Goal: Check status: Check status

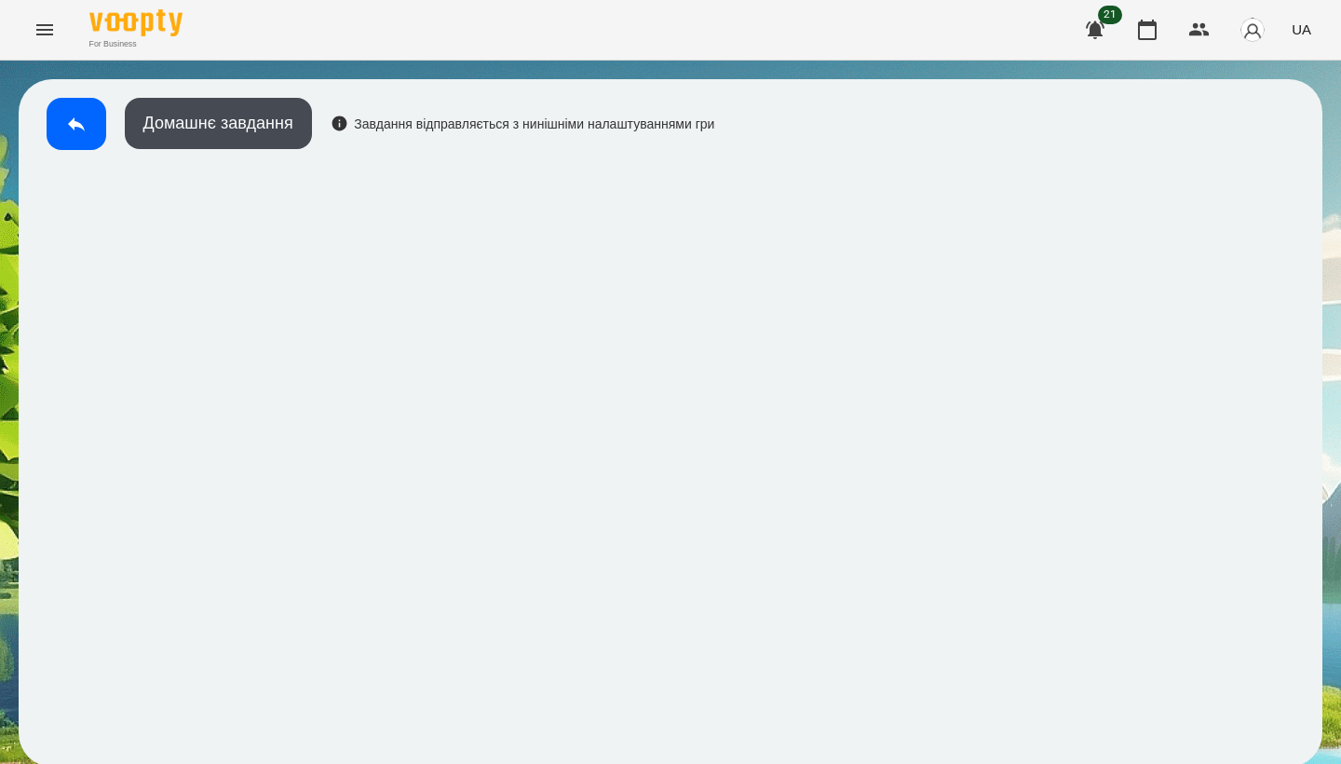
click at [44, 43] on button "Menu" at bounding box center [44, 29] width 45 height 45
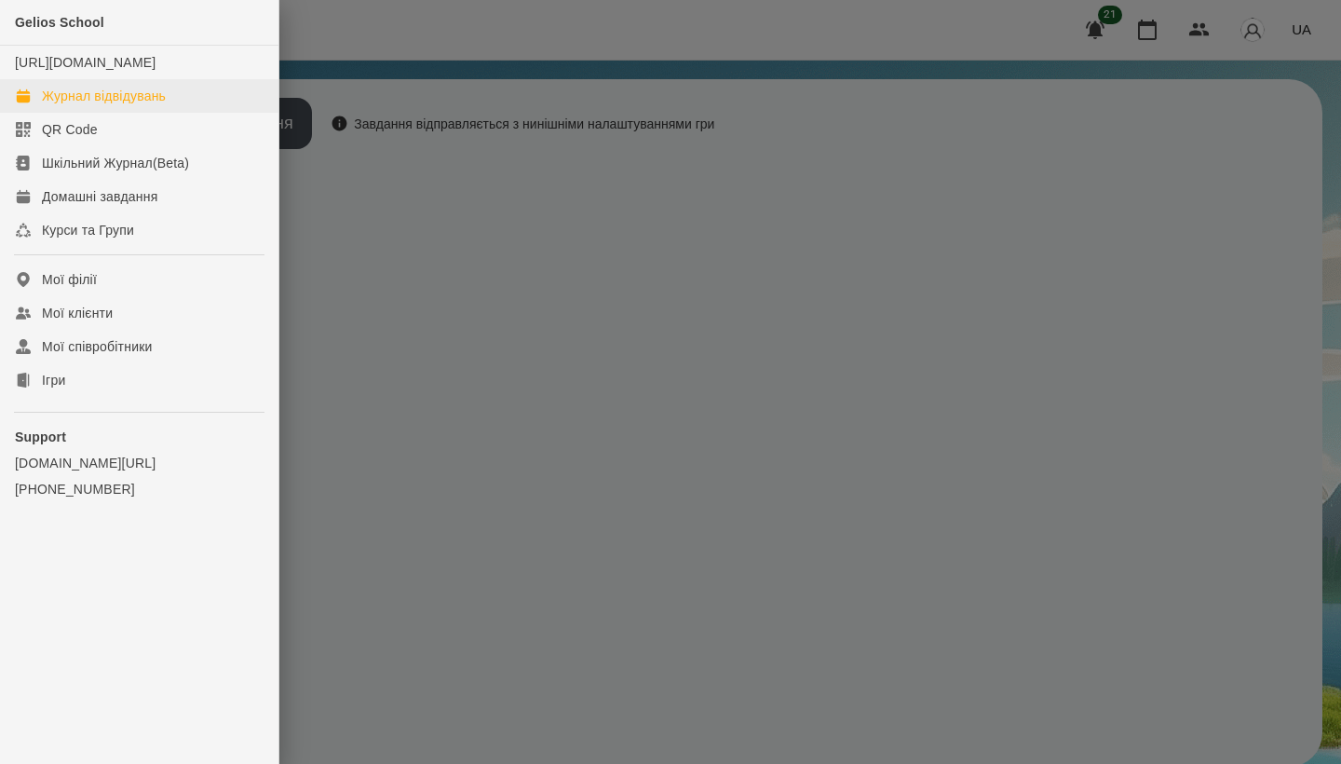
click at [68, 105] on div "Журнал відвідувань" at bounding box center [104, 96] width 124 height 19
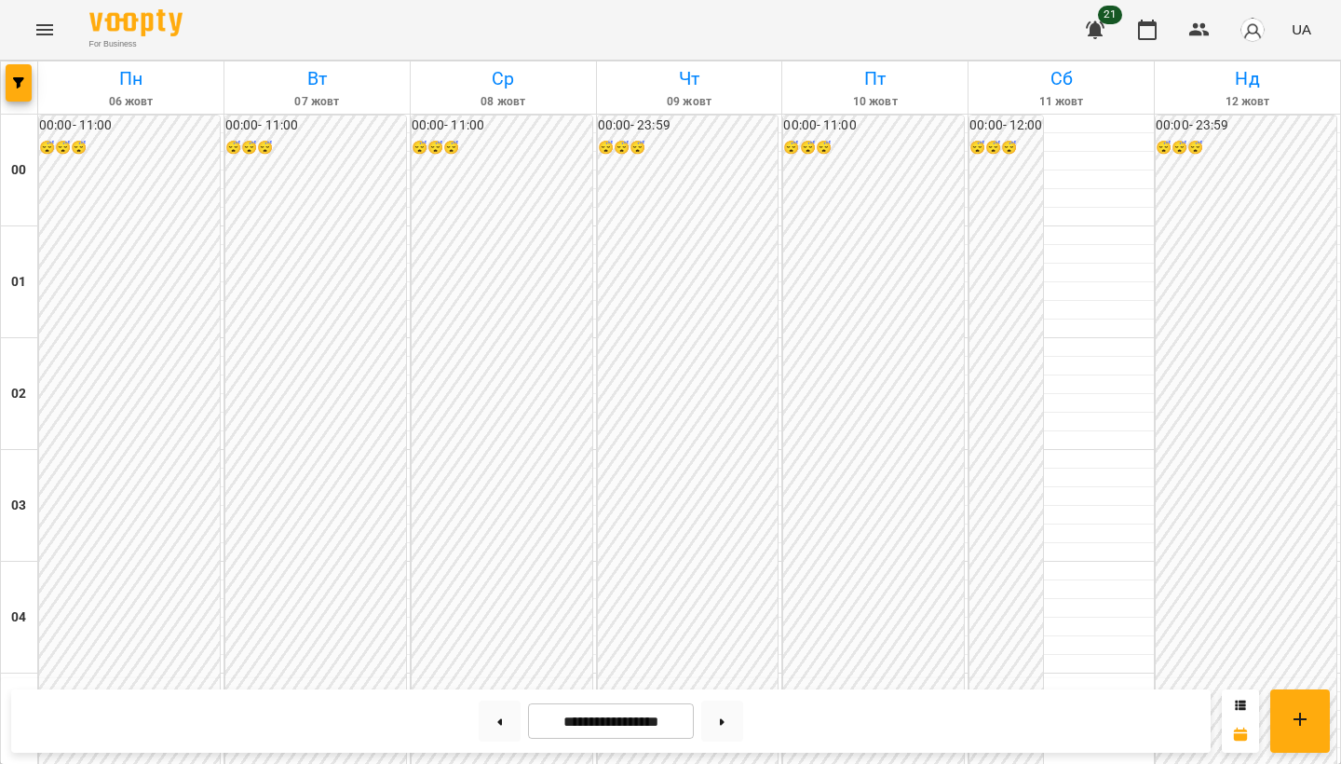
scroll to position [1886, 0]
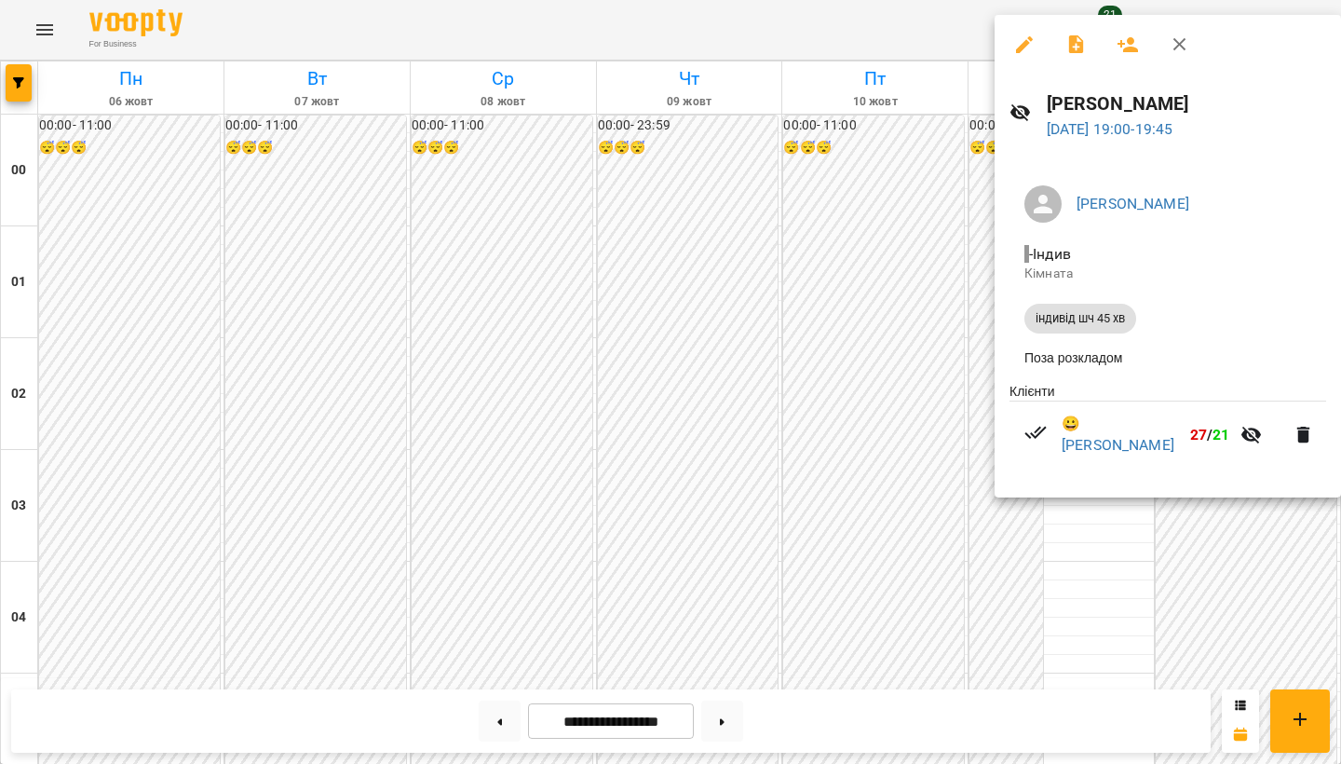
click at [946, 430] on div at bounding box center [670, 382] width 1341 height 764
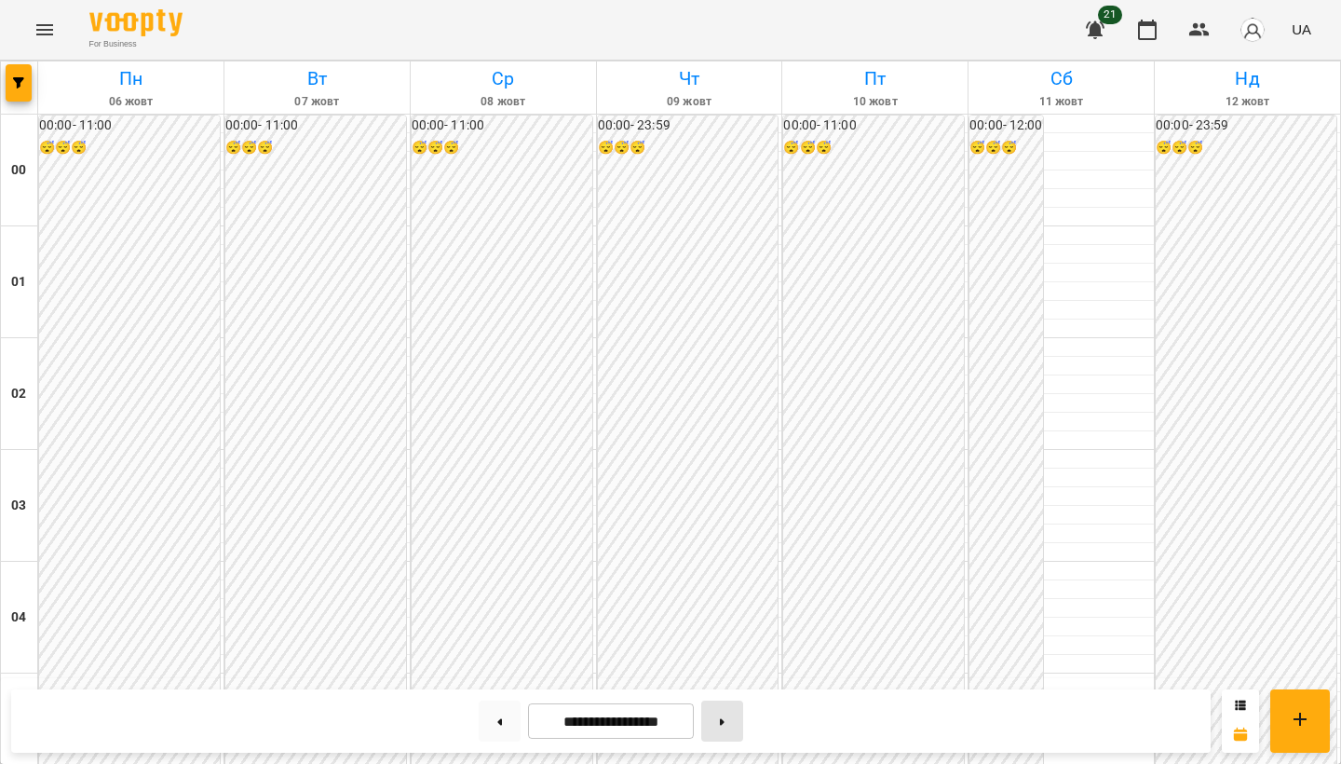
click at [738, 721] on button at bounding box center [722, 720] width 42 height 41
click at [489, 715] on button at bounding box center [500, 720] width 42 height 41
type input "**********"
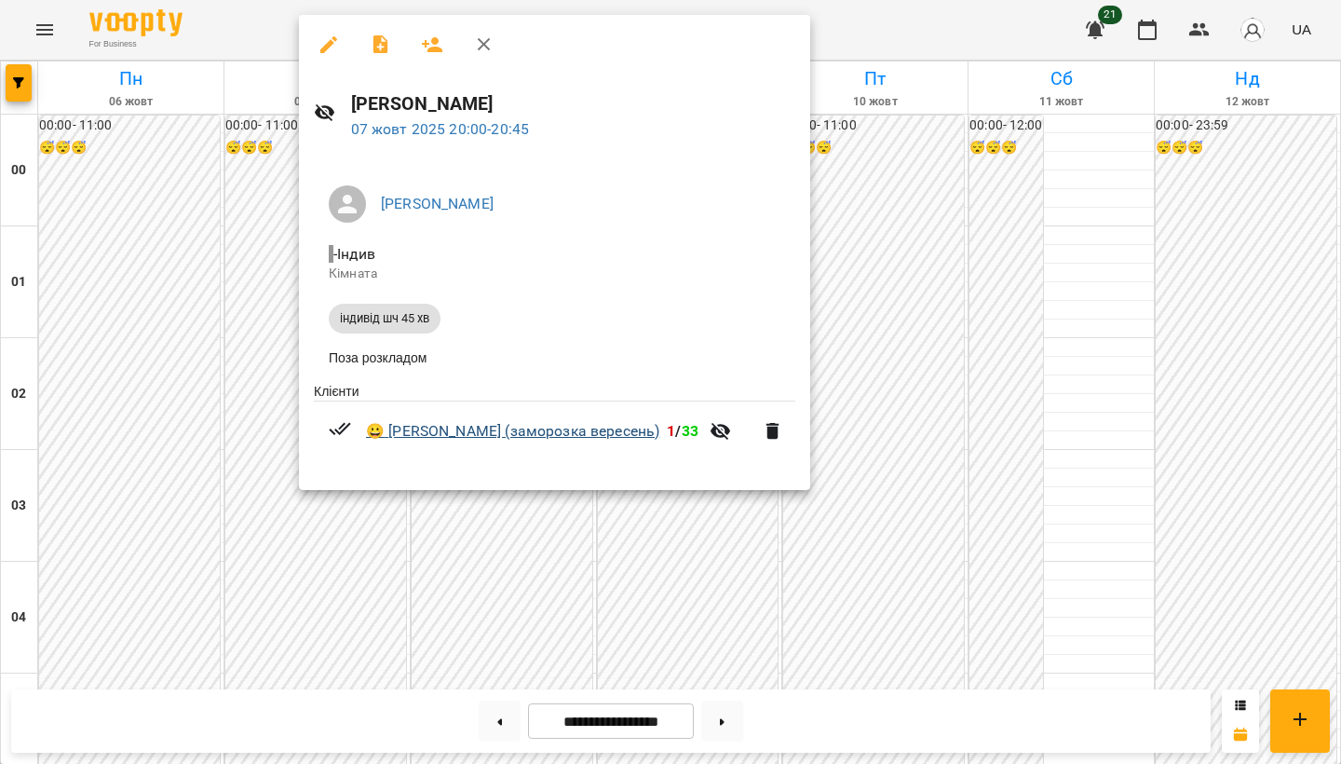
click at [443, 438] on link "😀 [PERSON_NAME] (заморозка вересень)" at bounding box center [512, 431] width 293 height 22
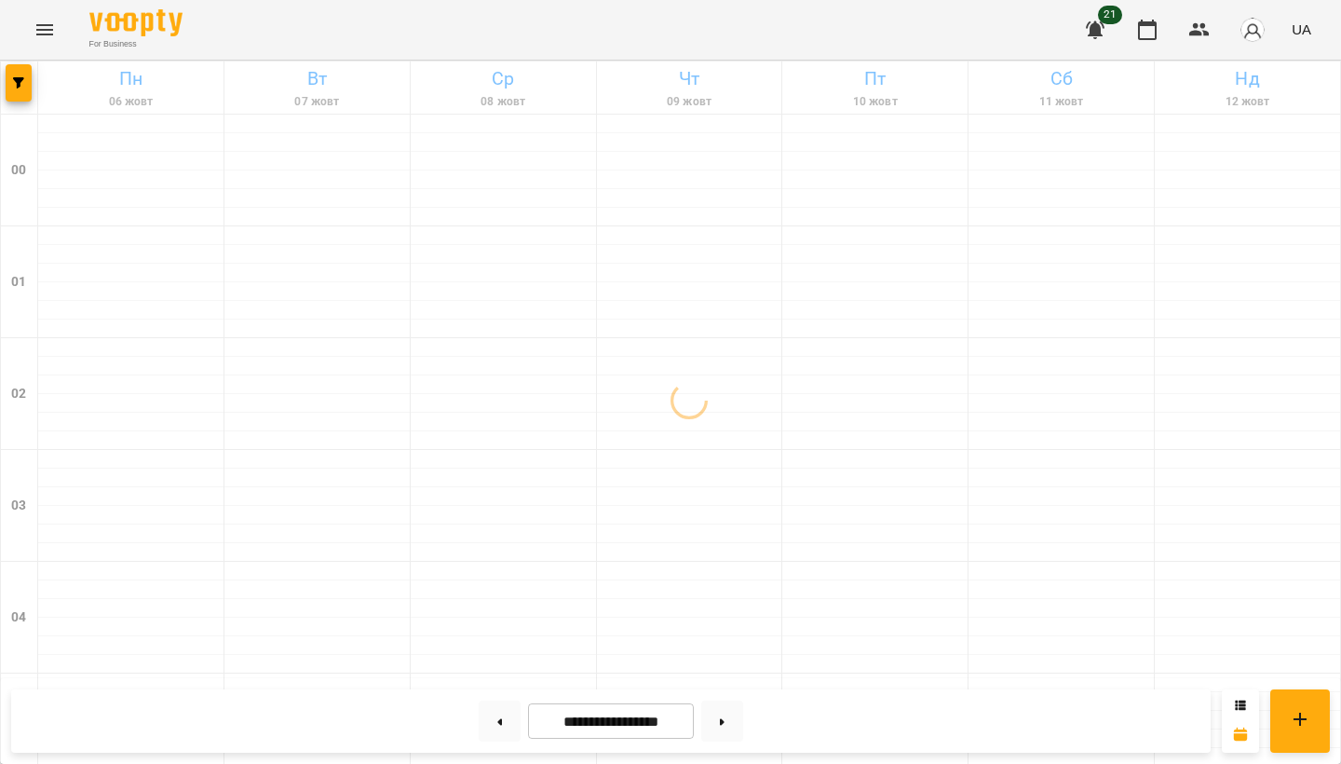
click at [726, 722] on button at bounding box center [722, 720] width 42 height 41
type input "**********"
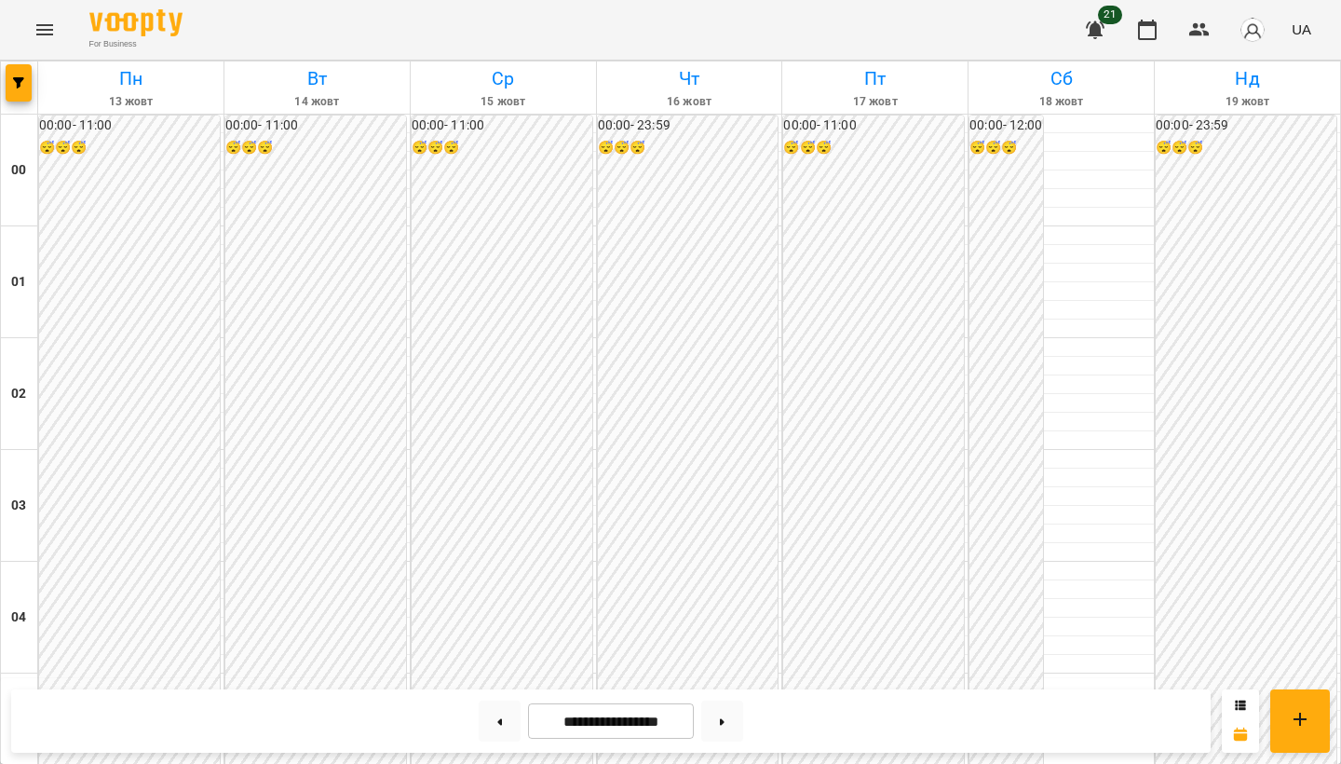
scroll to position [1437, 0]
click at [40, 34] on icon "Menu" at bounding box center [44, 29] width 17 height 11
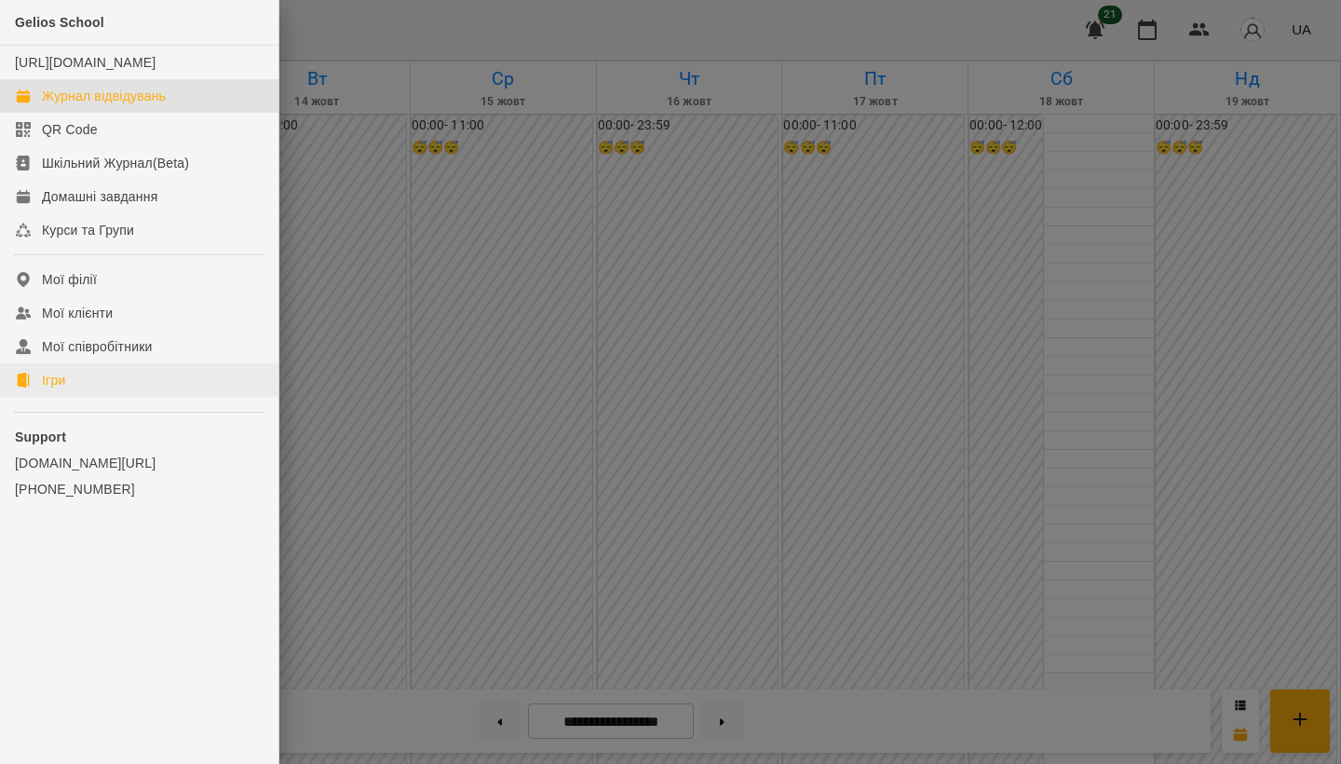
click at [60, 389] on div "Ігри" at bounding box center [53, 380] width 23 height 19
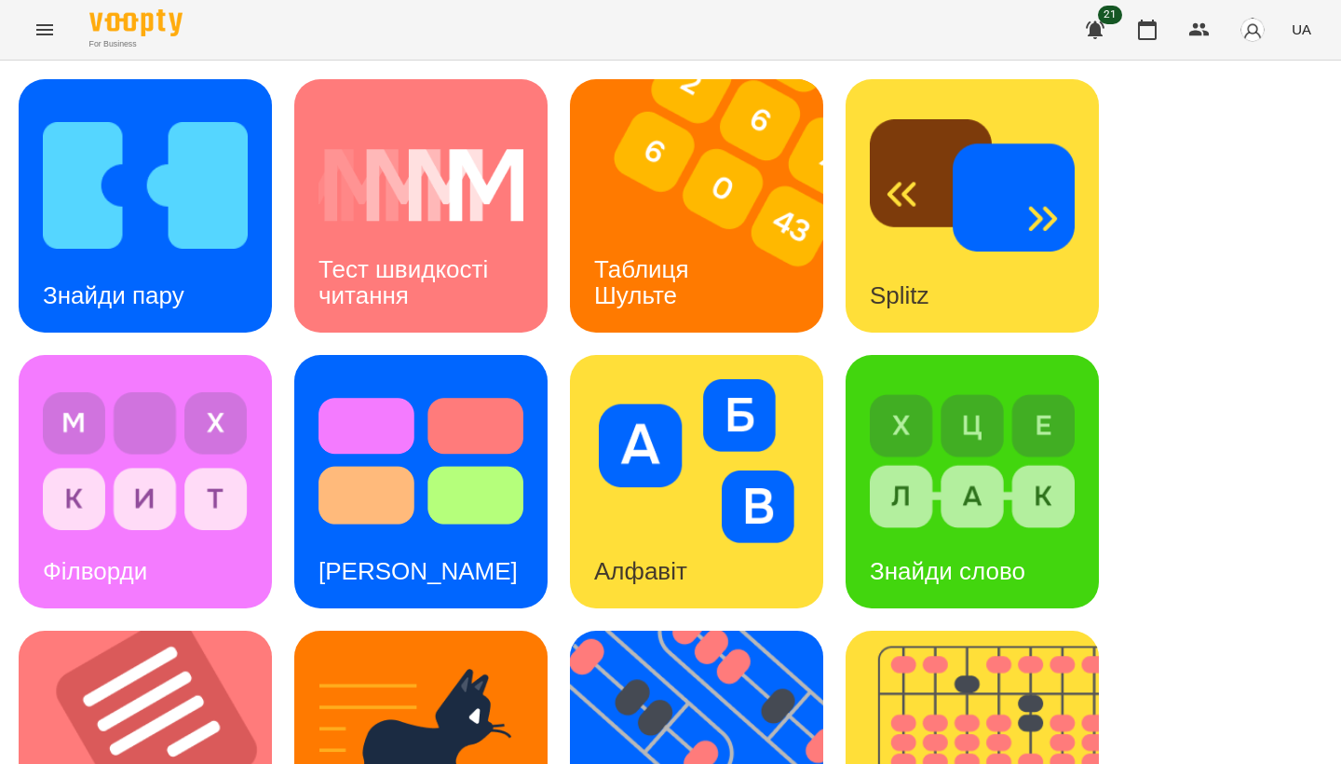
click at [54, 35] on icon "Menu" at bounding box center [45, 30] width 22 height 22
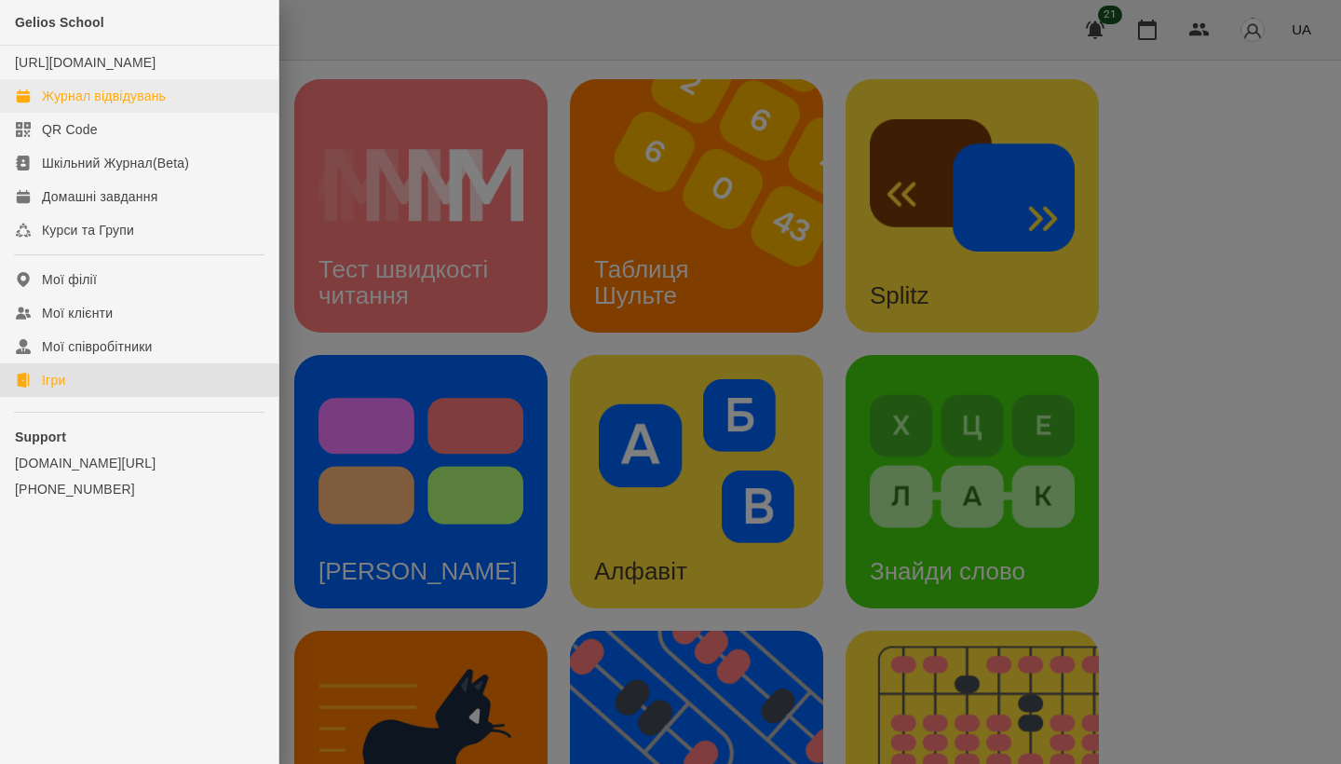
click at [116, 105] on div "Журнал відвідувань" at bounding box center [104, 96] width 124 height 19
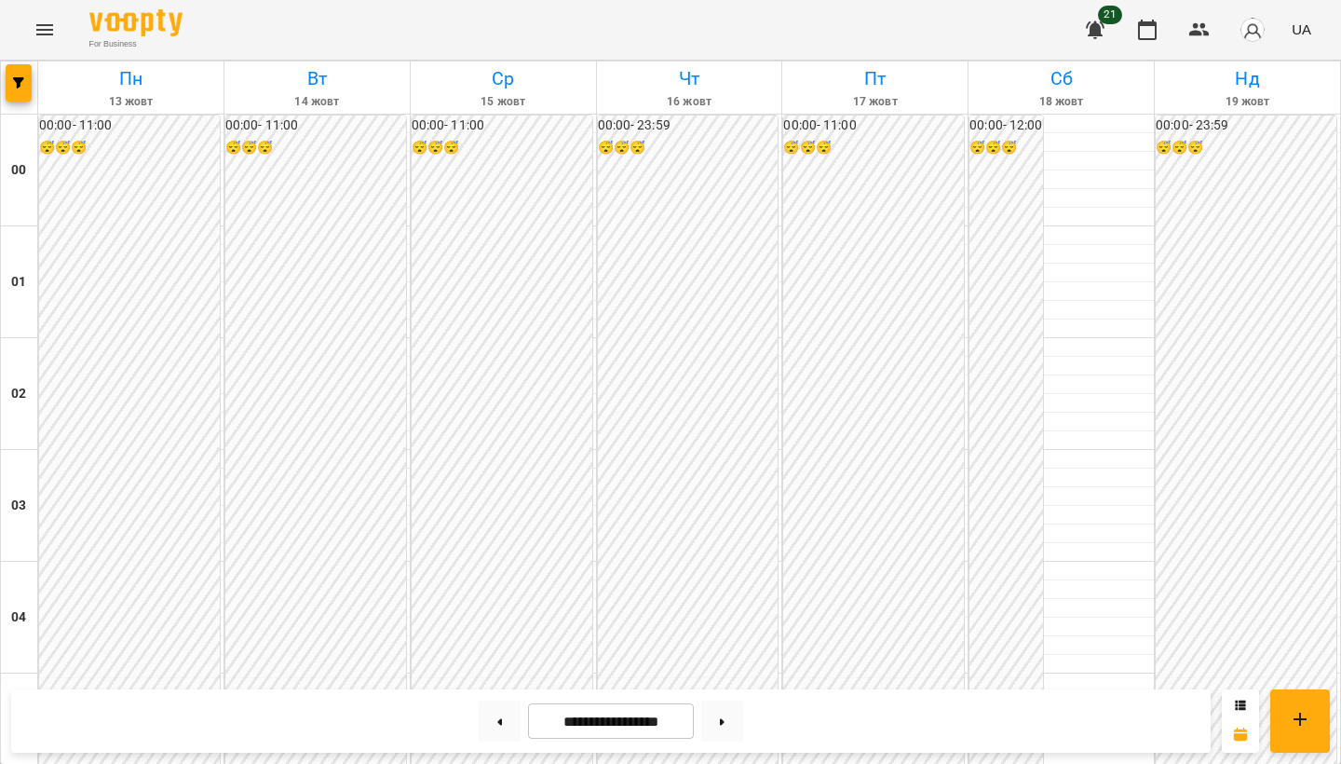
scroll to position [1584, 0]
